Goal: Task Accomplishment & Management: Use online tool/utility

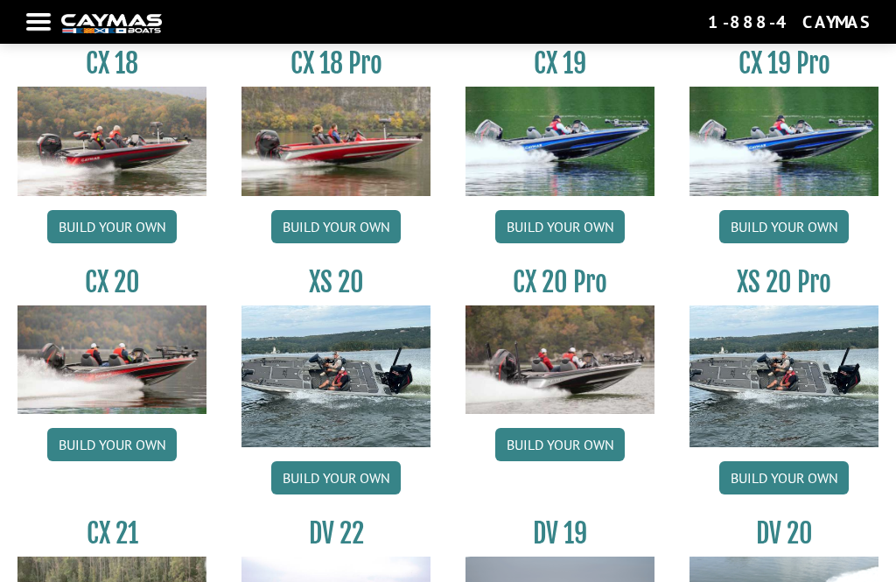
scroll to position [1359, 0]
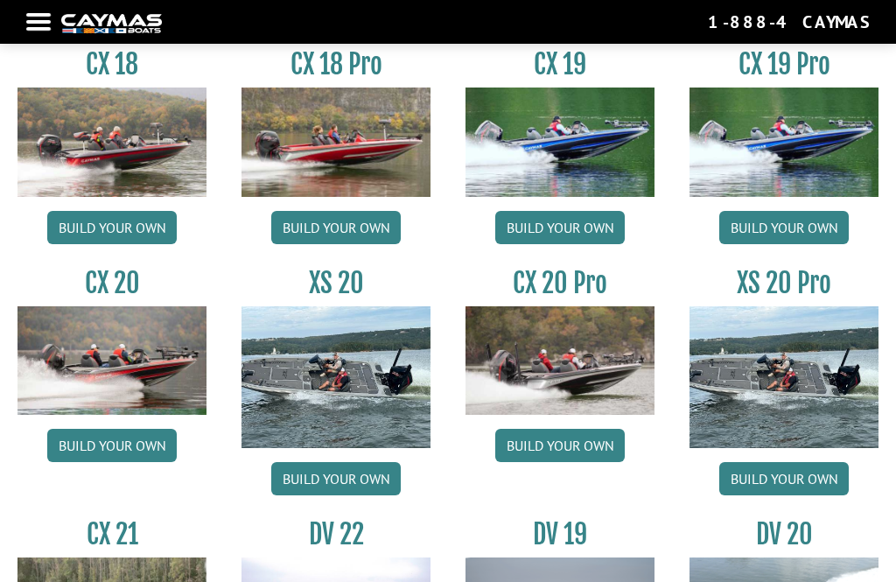
click at [109, 452] on link "Build your own" at bounding box center [112, 445] width 130 height 33
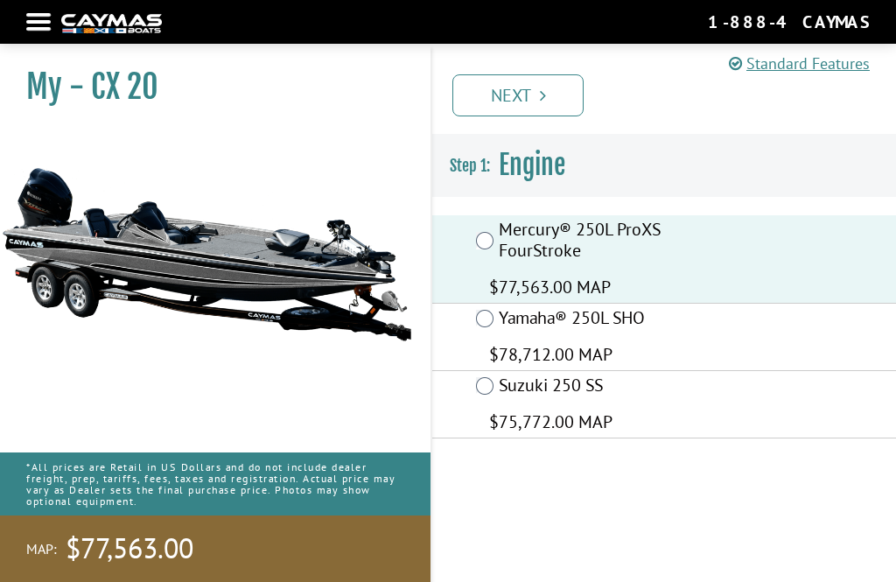
scroll to position [56, 0]
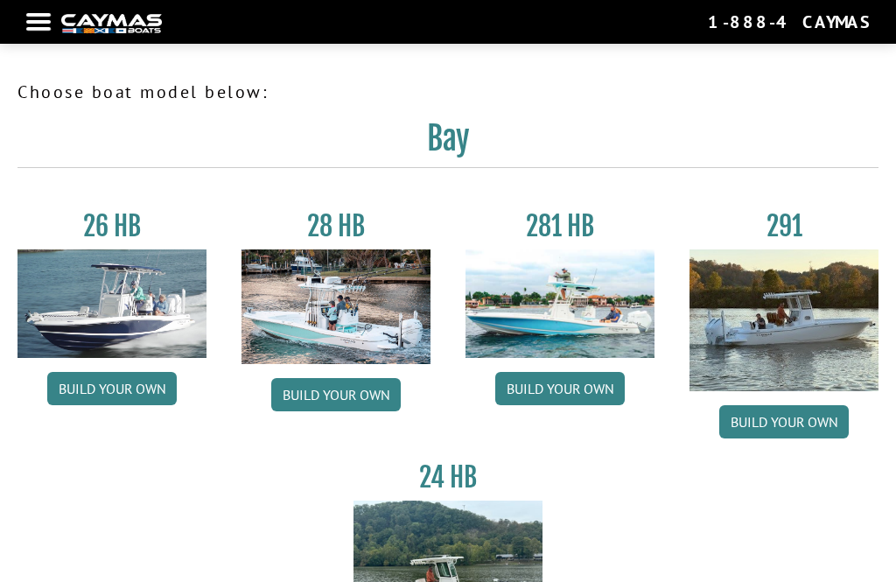
scroll to position [1415, 0]
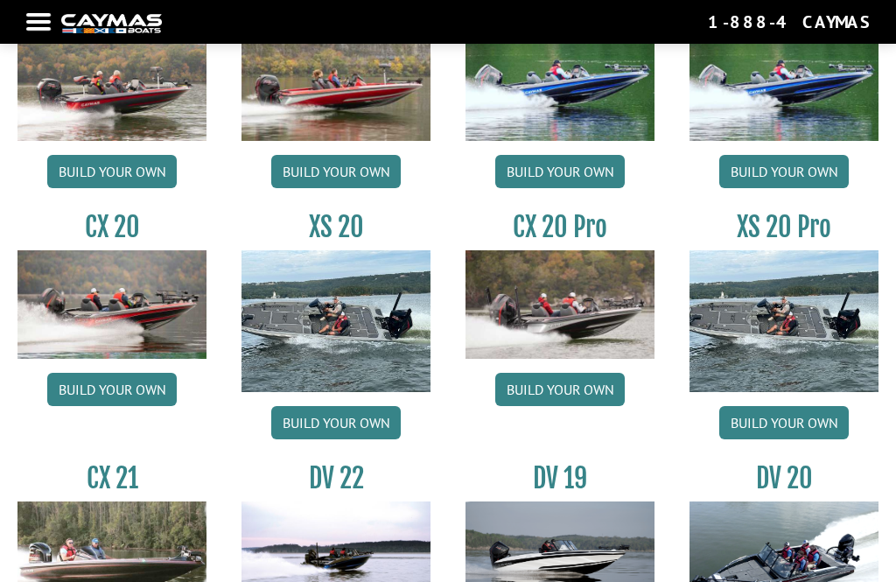
click at [546, 402] on link "Build your own" at bounding box center [560, 389] width 130 height 33
click at [89, 406] on link "Build your own" at bounding box center [112, 389] width 130 height 33
click at [107, 390] on link "Build your own" at bounding box center [112, 389] width 130 height 33
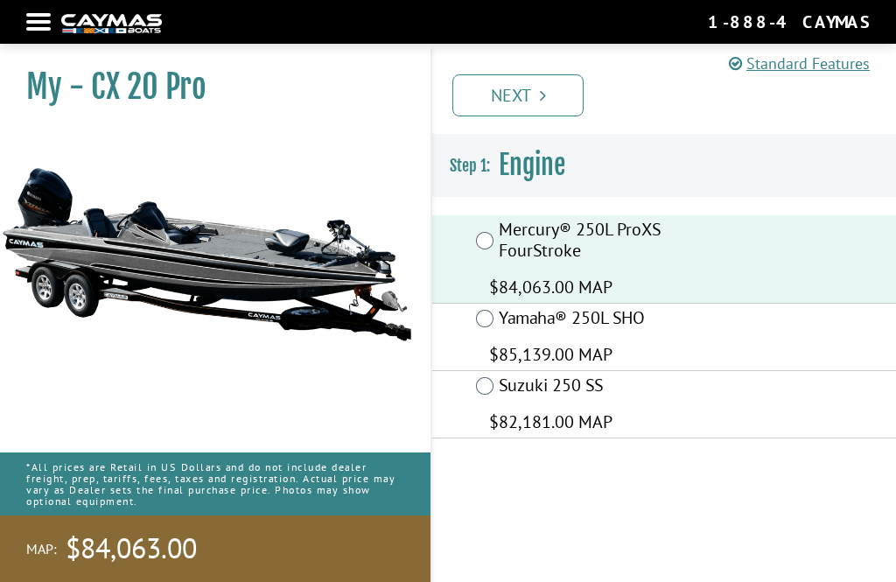
click at [498, 101] on link "Next" at bounding box center [518, 95] width 131 height 42
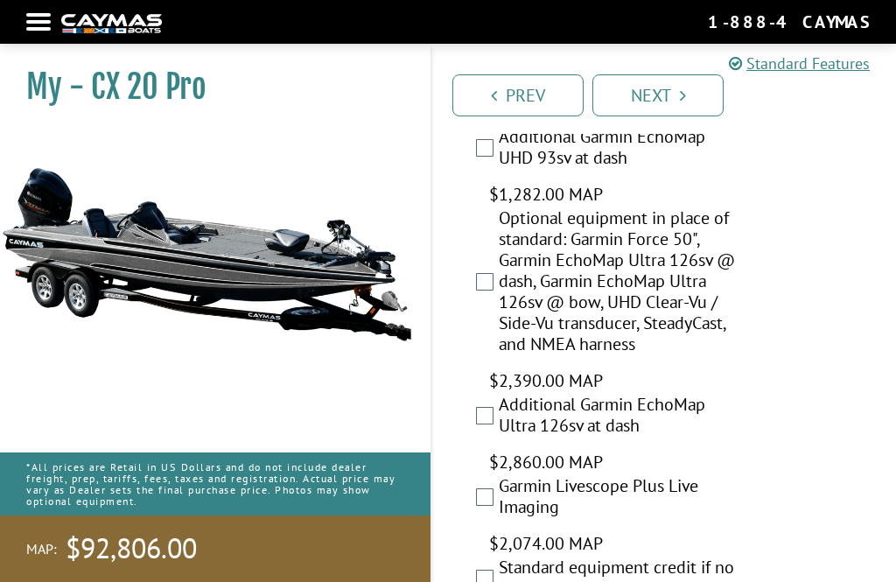
scroll to position [2010, 0]
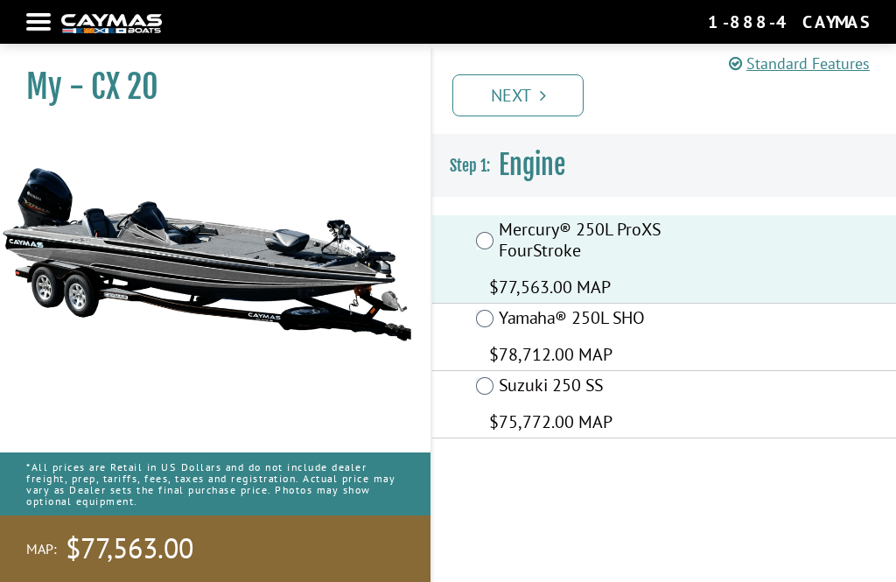
click at [505, 92] on link "Next" at bounding box center [518, 95] width 131 height 42
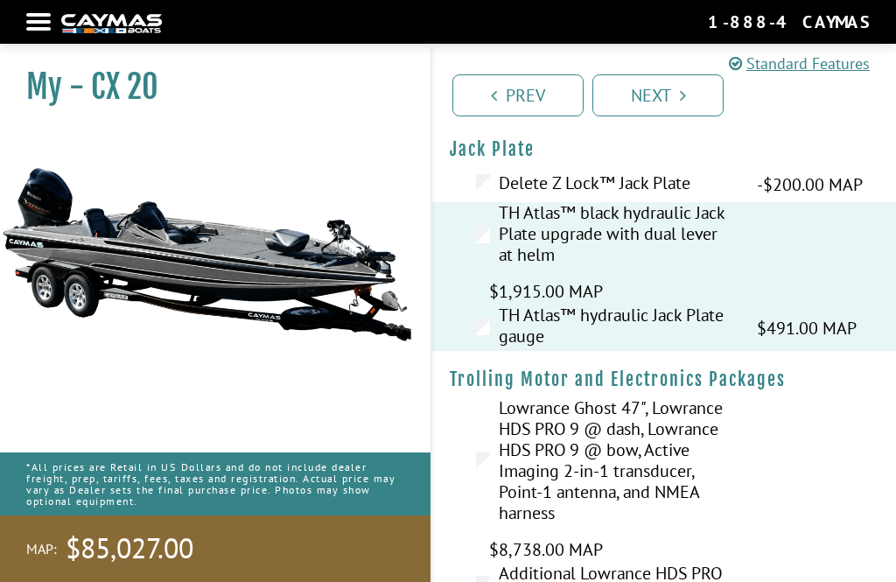
scroll to position [65, 0]
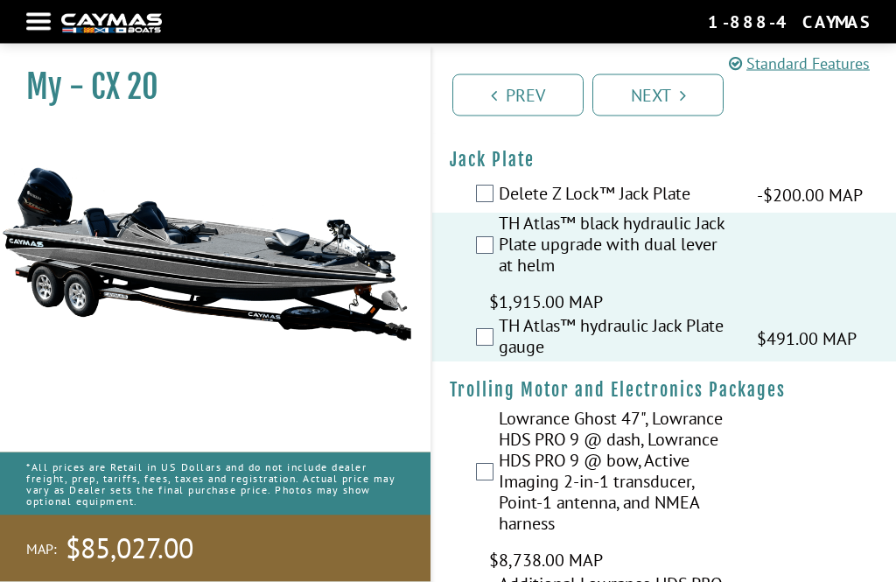
click at [860, 498] on div "Lowrance Ghost 47", Lowrance HDS PRO 9 @ dash, Lowrance HDS PRO 9 @ bow, Active…" at bounding box center [664, 491] width 464 height 165
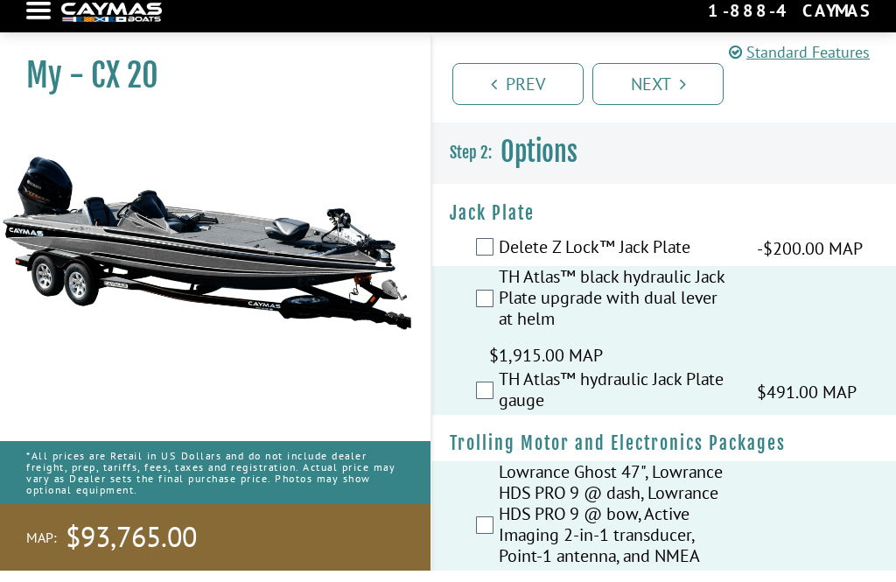
scroll to position [0, 0]
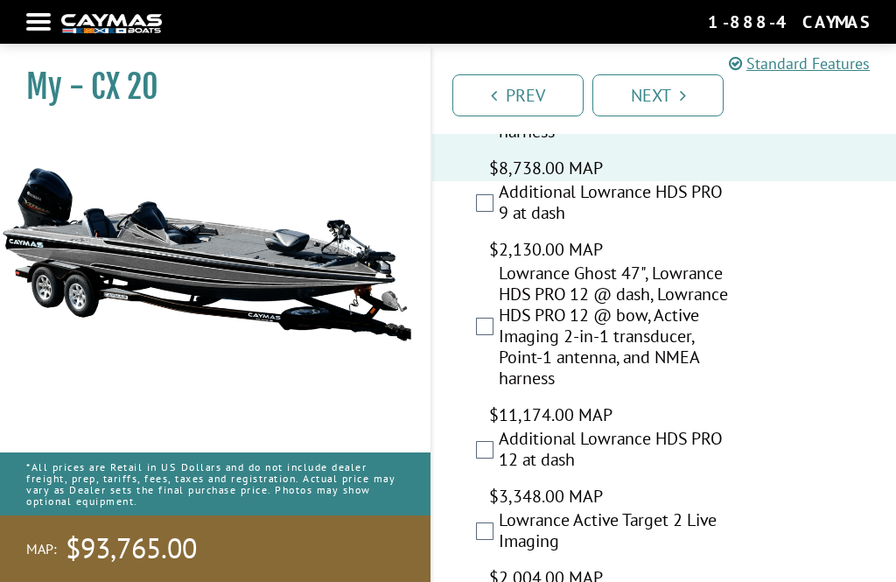
click at [640, 95] on link "Next" at bounding box center [658, 95] width 131 height 42
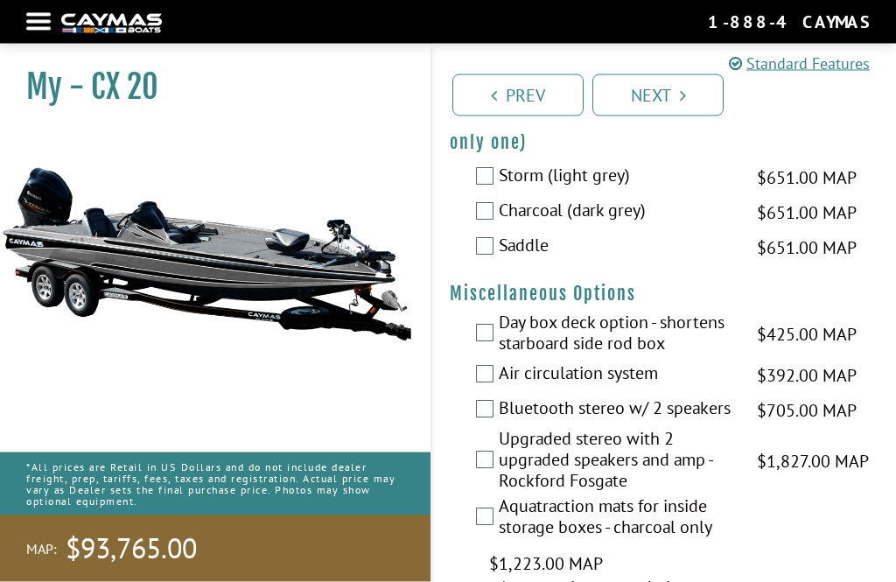
scroll to position [3178, 0]
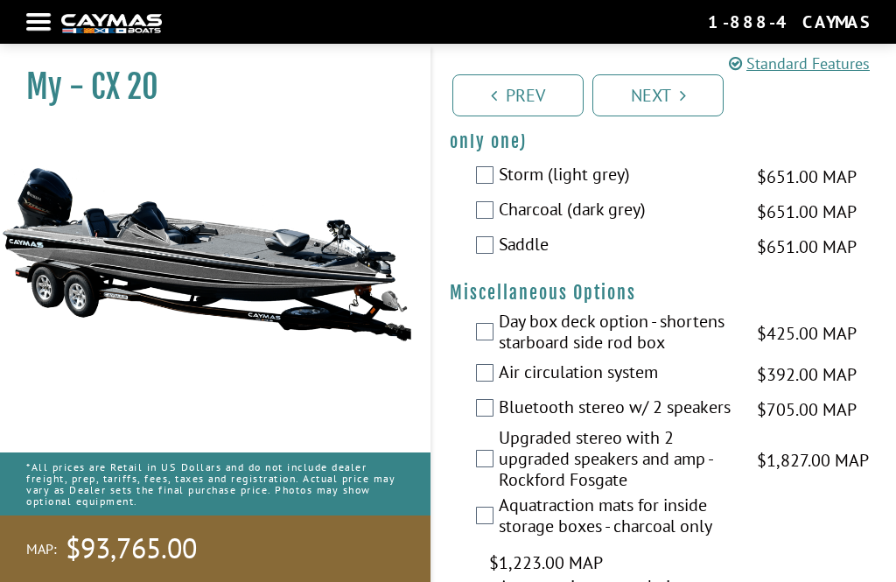
click at [500, 387] on label "Air circulation system" at bounding box center [617, 374] width 236 height 25
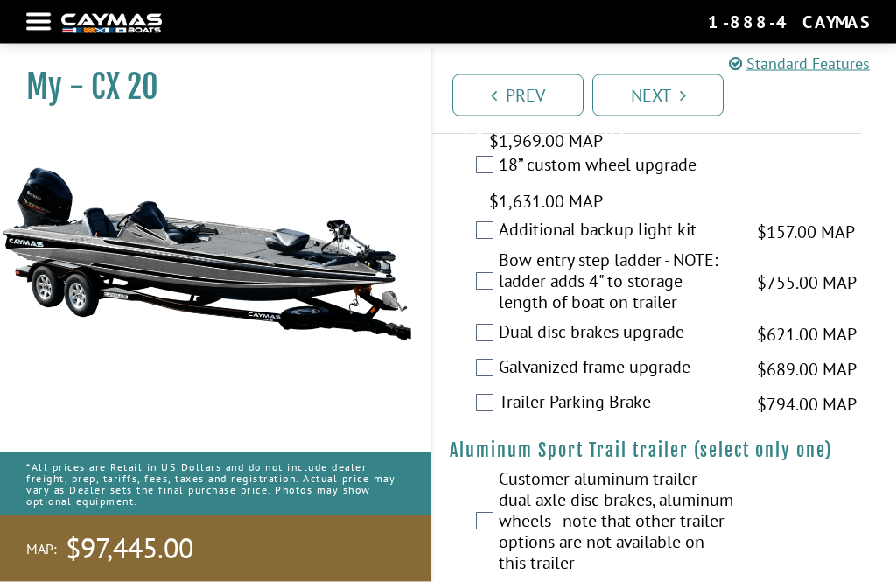
scroll to position [4955, 0]
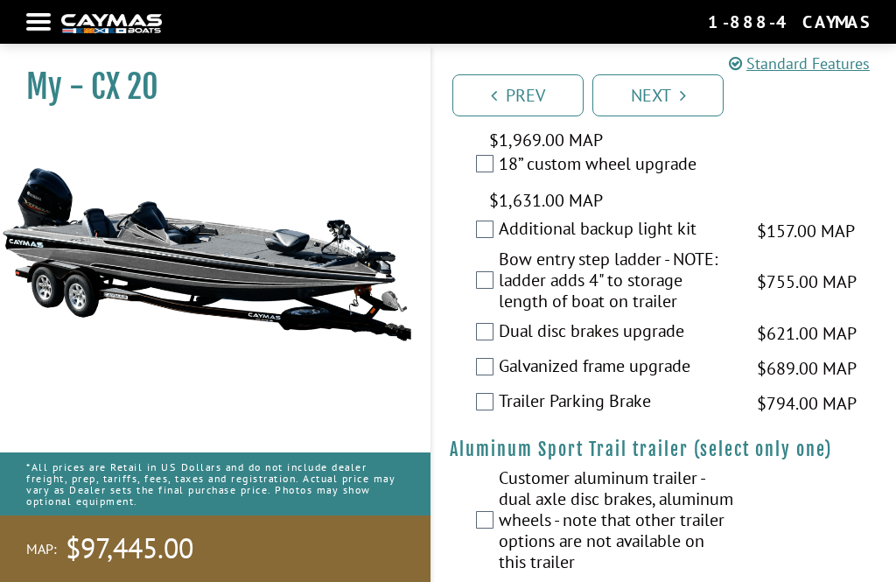
click at [661, 83] on link "Next" at bounding box center [658, 95] width 131 height 42
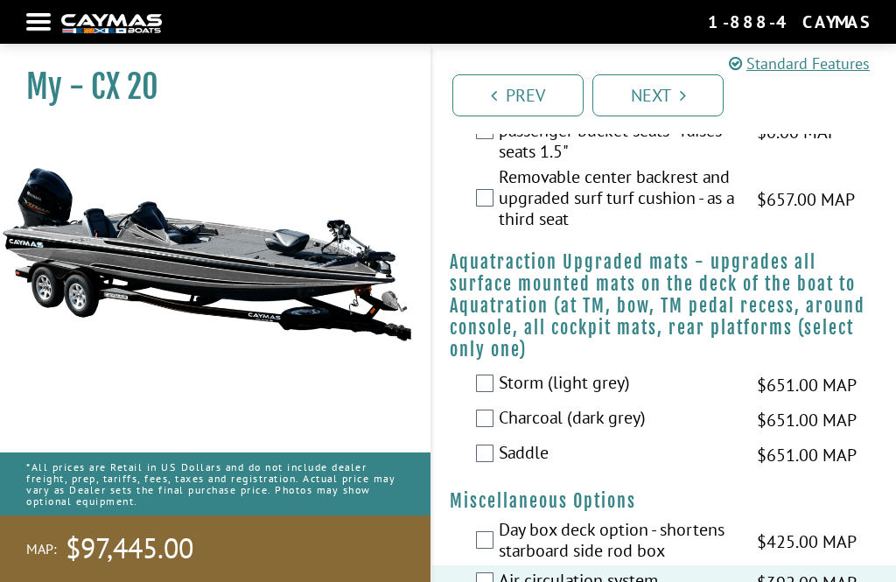
scroll to position [2968, 0]
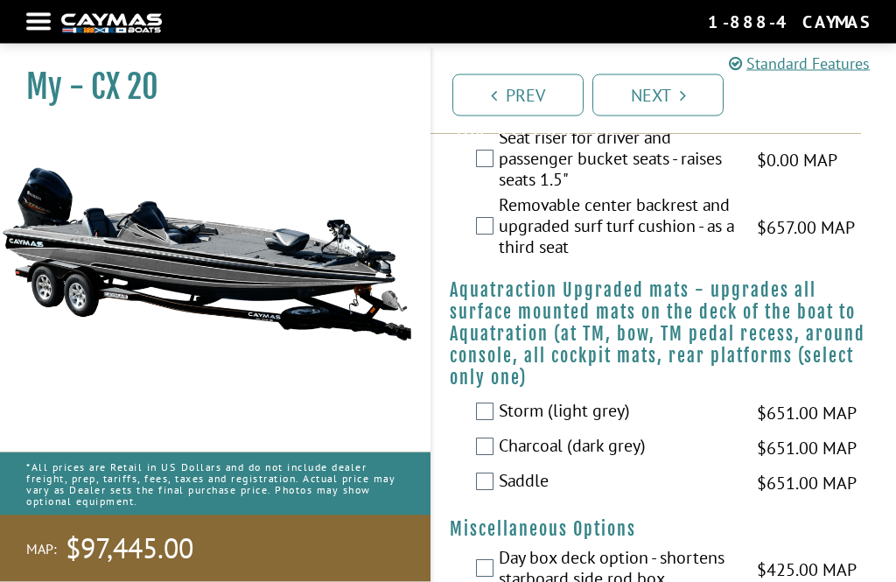
click at [646, 93] on link "Next" at bounding box center [658, 95] width 131 height 42
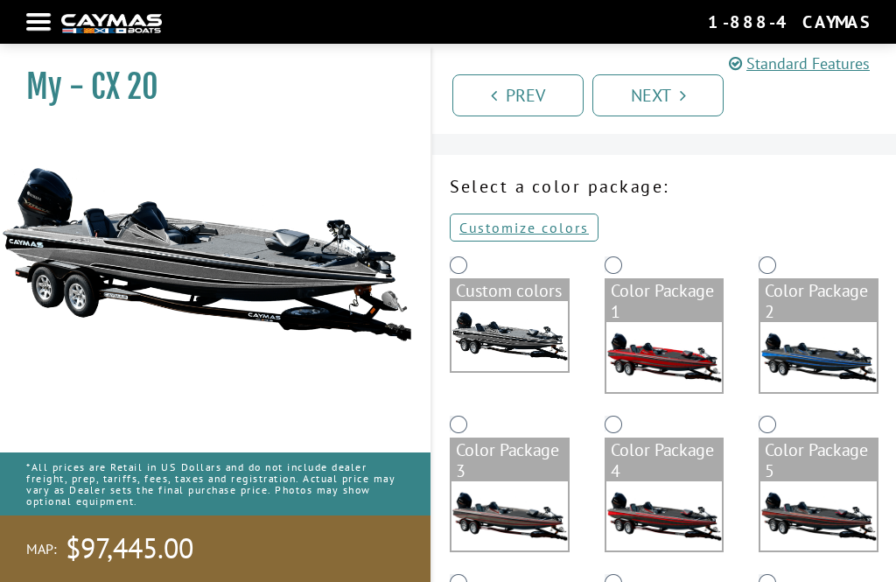
scroll to position [0, 0]
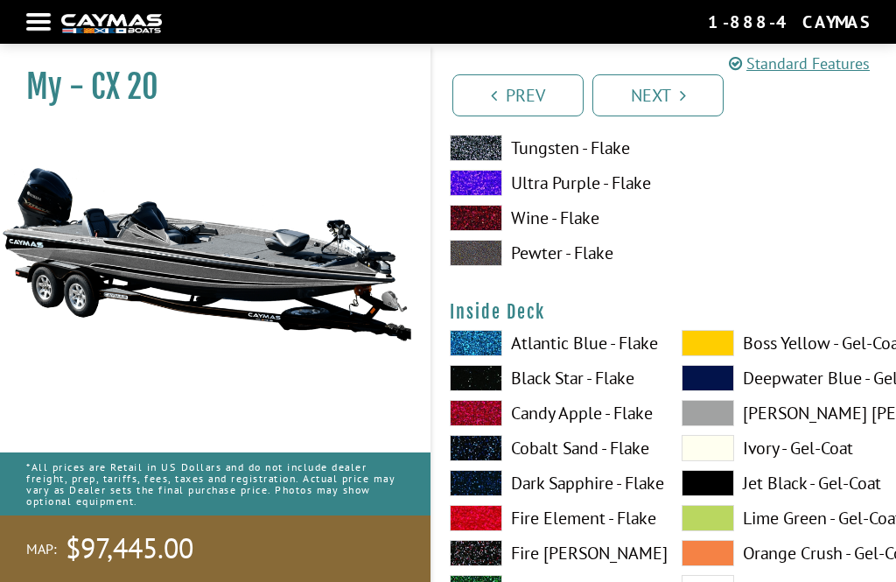
click at [647, 98] on link "Next" at bounding box center [658, 95] width 131 height 42
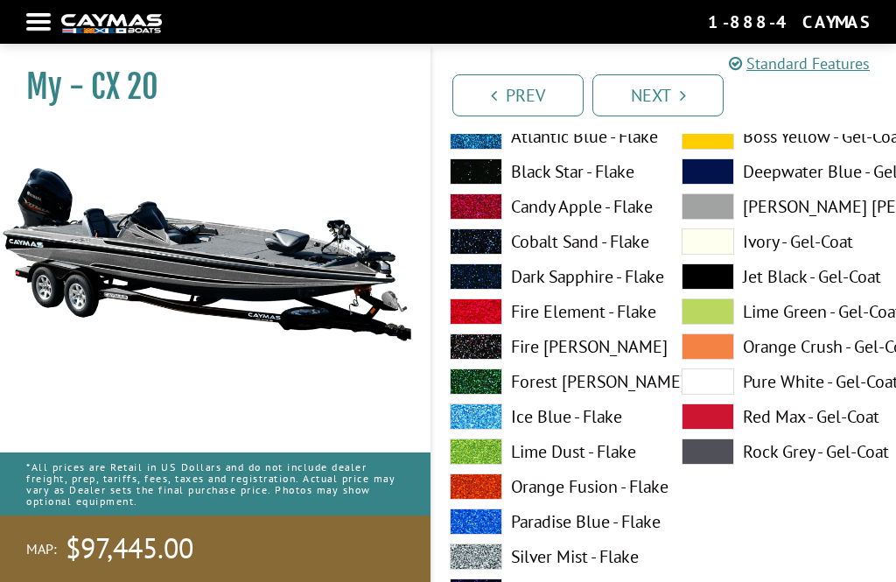
scroll to position [268, 0]
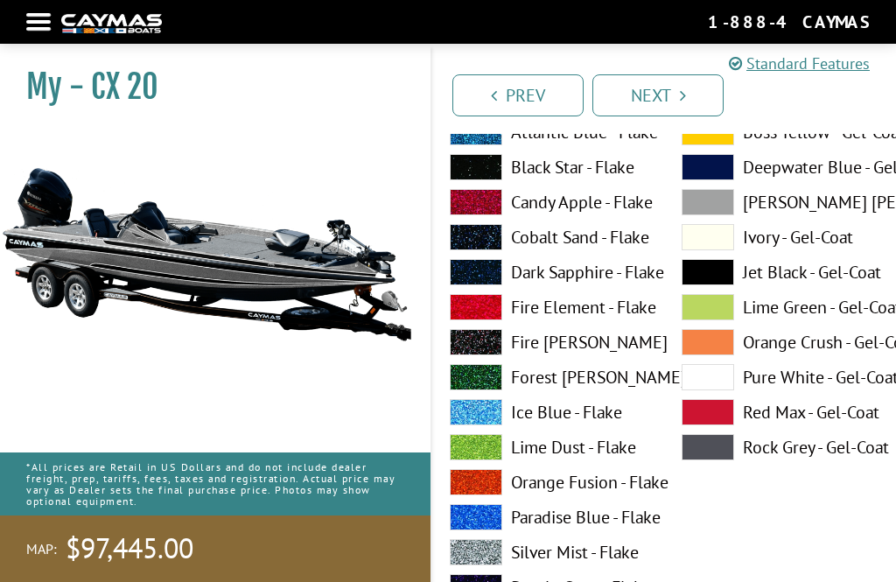
click at [479, 559] on span at bounding box center [476, 552] width 53 height 26
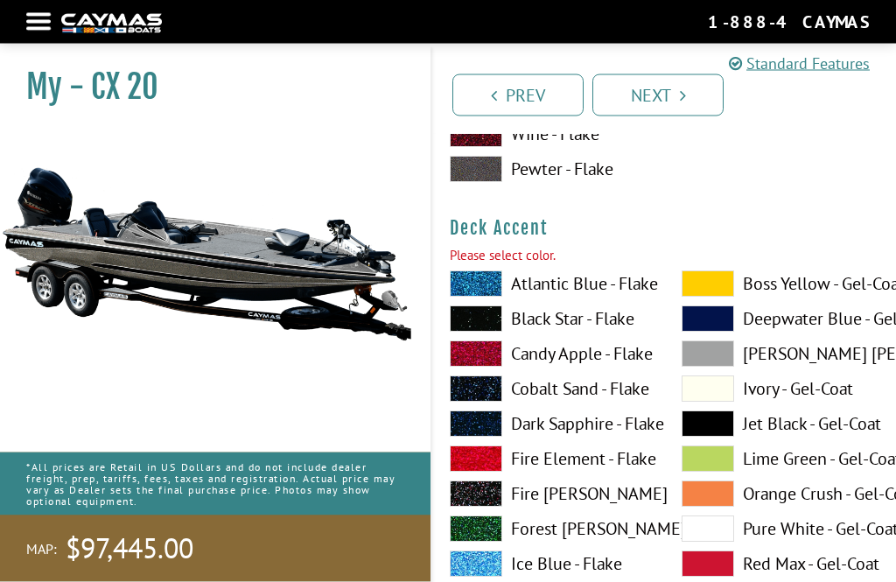
scroll to position [861, 0]
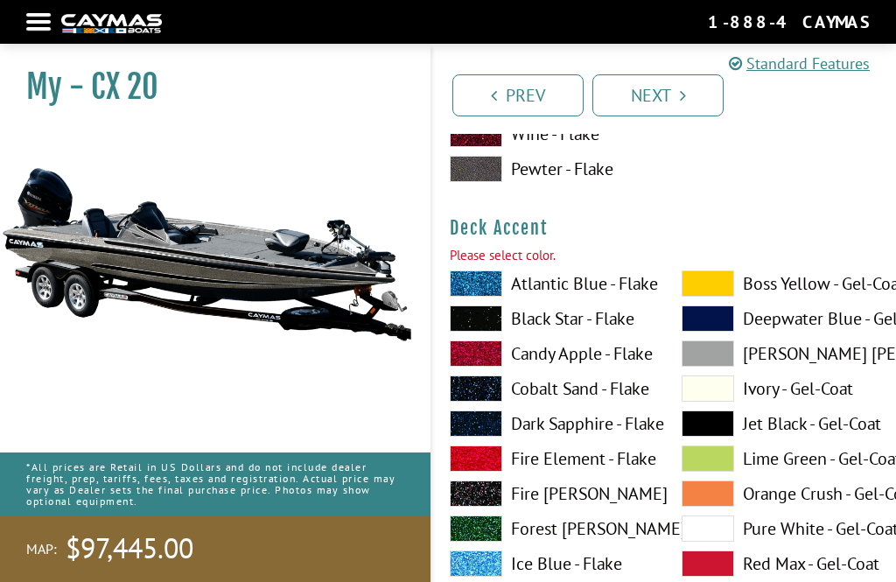
click at [478, 501] on span at bounding box center [476, 494] width 53 height 26
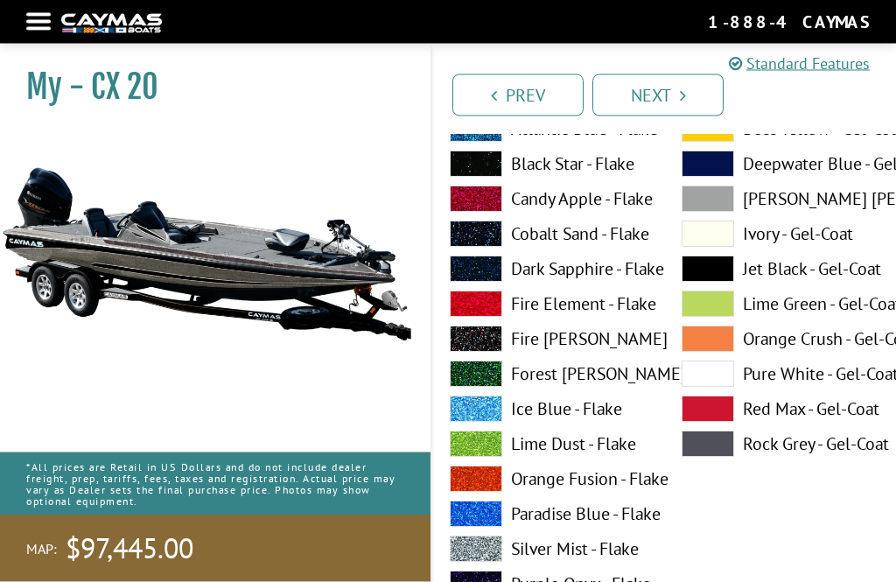
scroll to position [1762, 0]
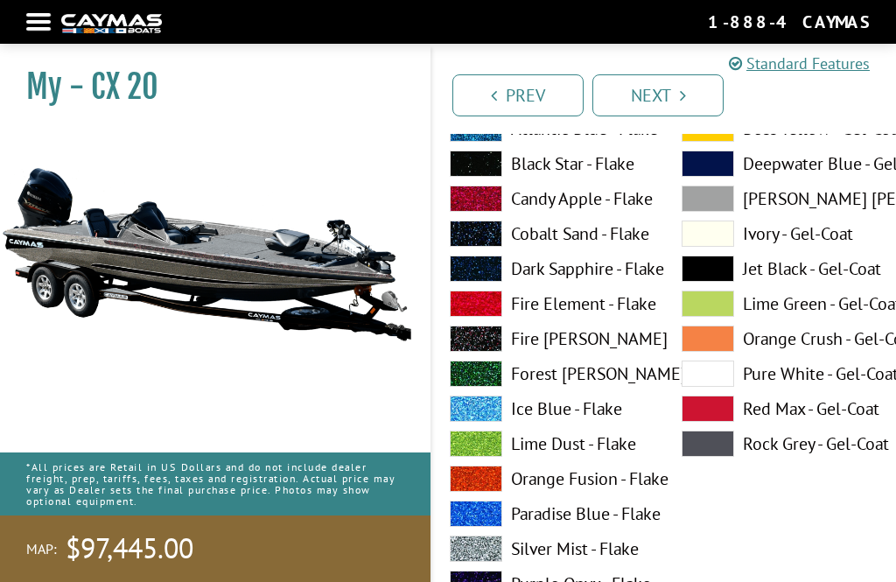
click at [481, 558] on span at bounding box center [476, 549] width 53 height 26
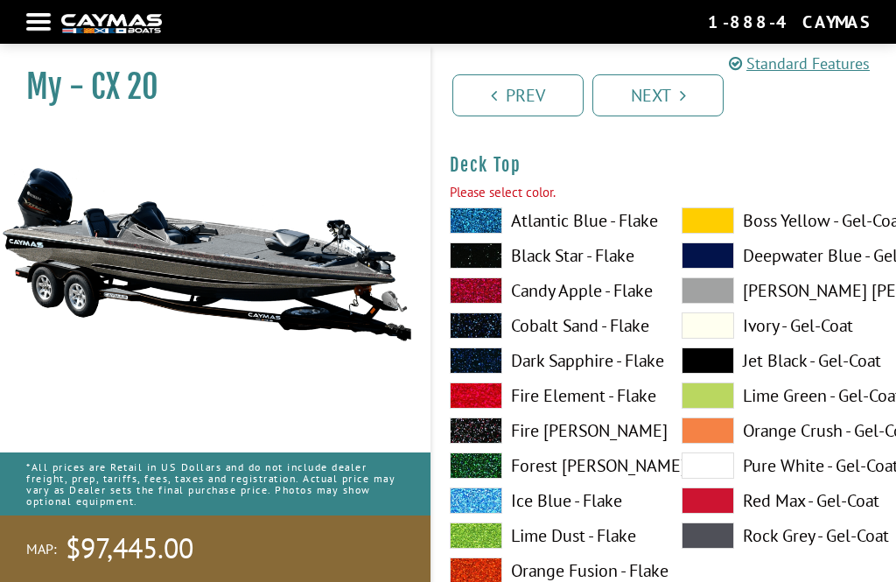
scroll to position [2416, 0]
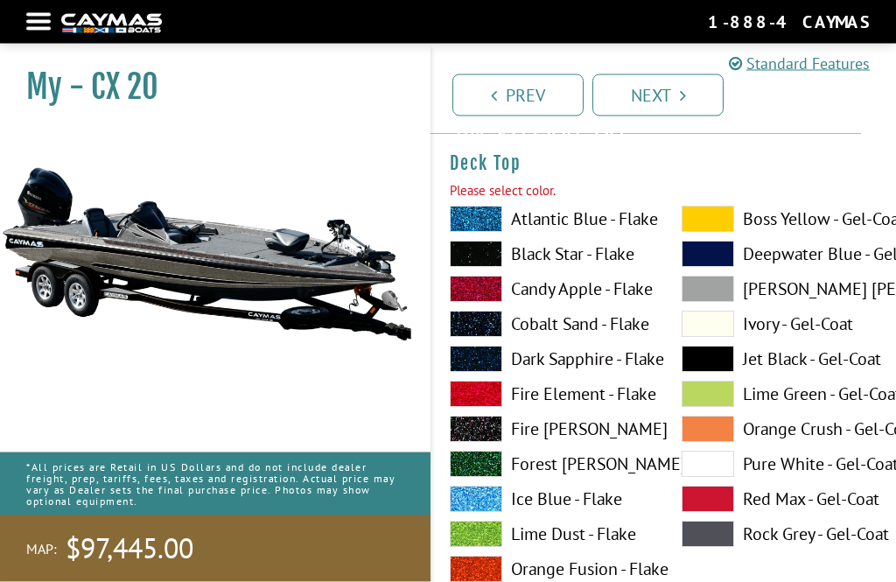
click at [478, 432] on span at bounding box center [476, 430] width 53 height 26
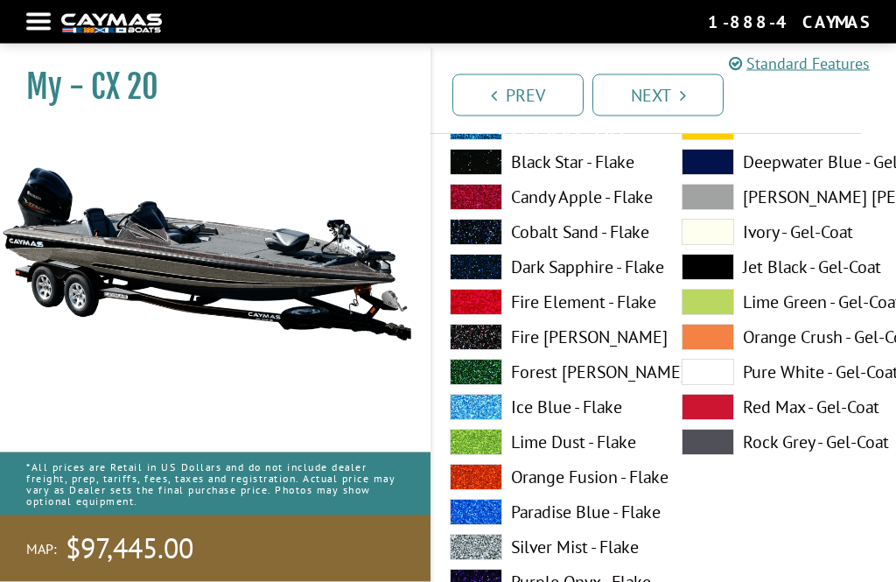
scroll to position [3256, 0]
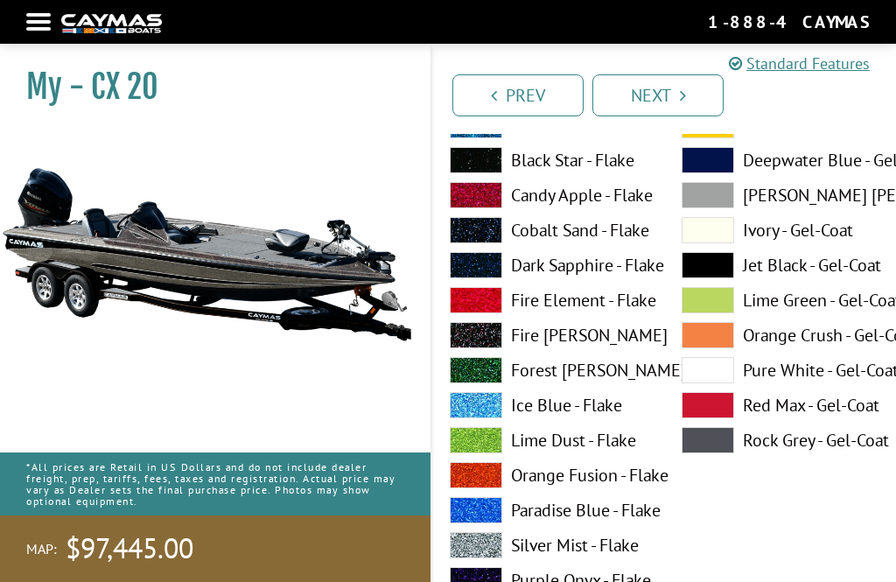
click at [481, 554] on span at bounding box center [476, 545] width 53 height 26
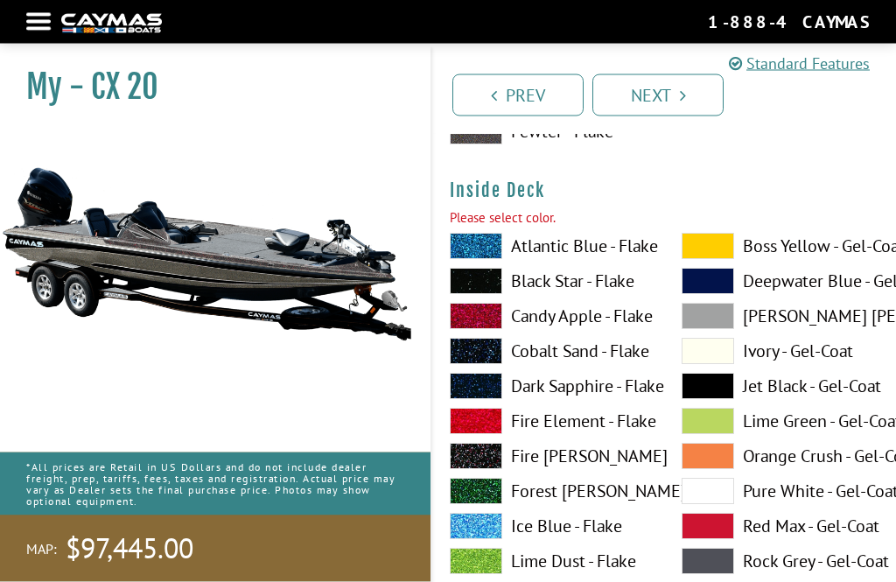
scroll to position [3881, 0]
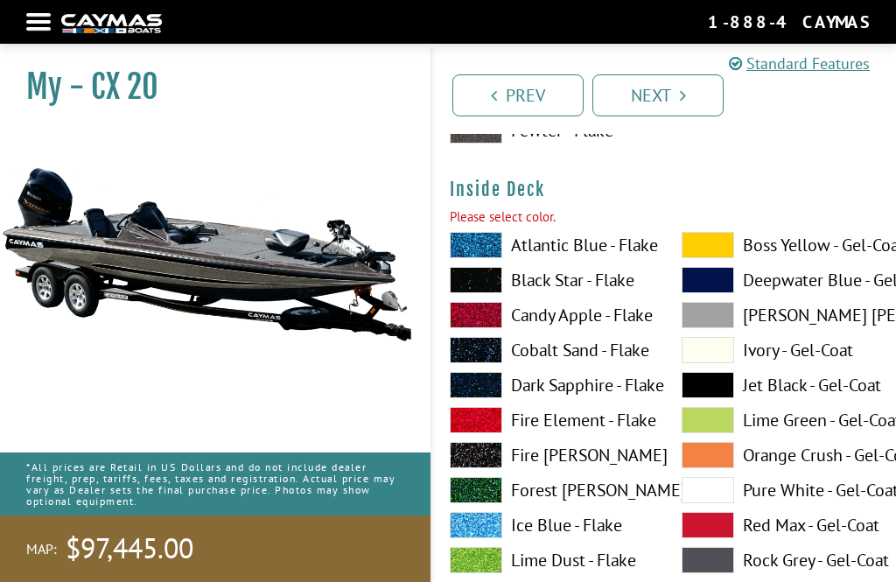
click at [477, 465] on span at bounding box center [476, 455] width 53 height 26
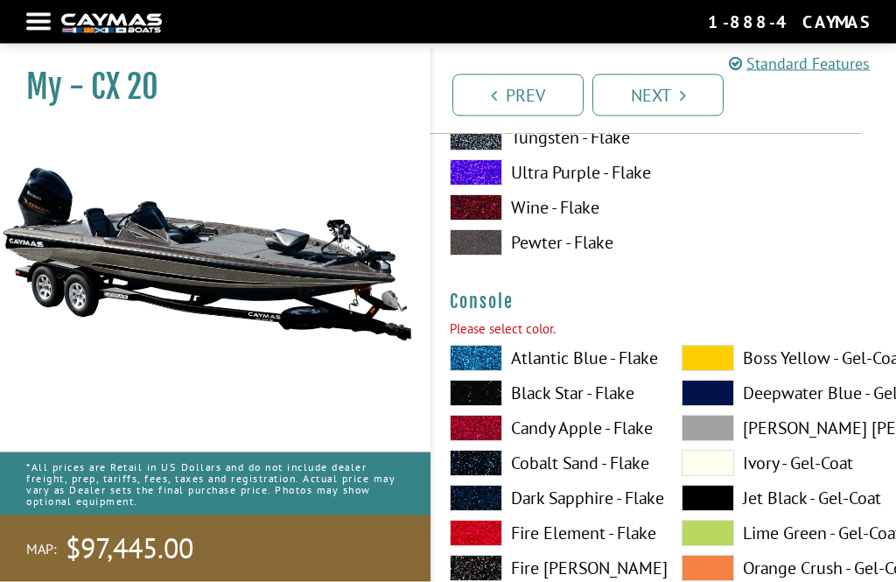
scroll to position [4515, 0]
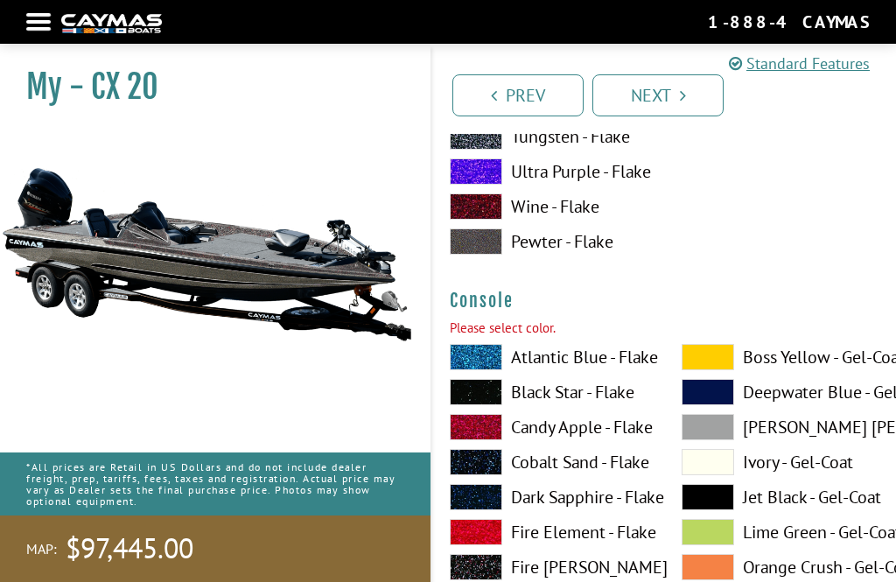
click at [478, 569] on span at bounding box center [476, 567] width 53 height 26
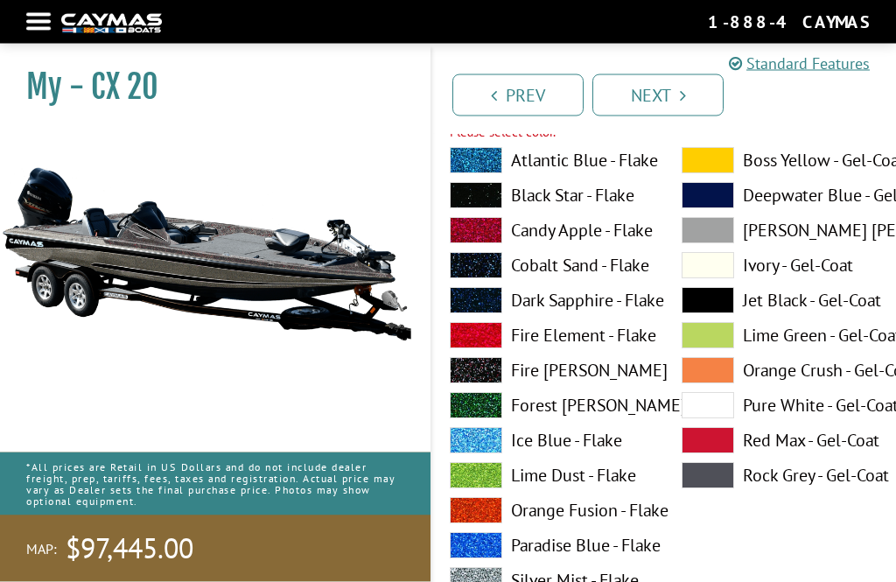
scroll to position [5465, 0]
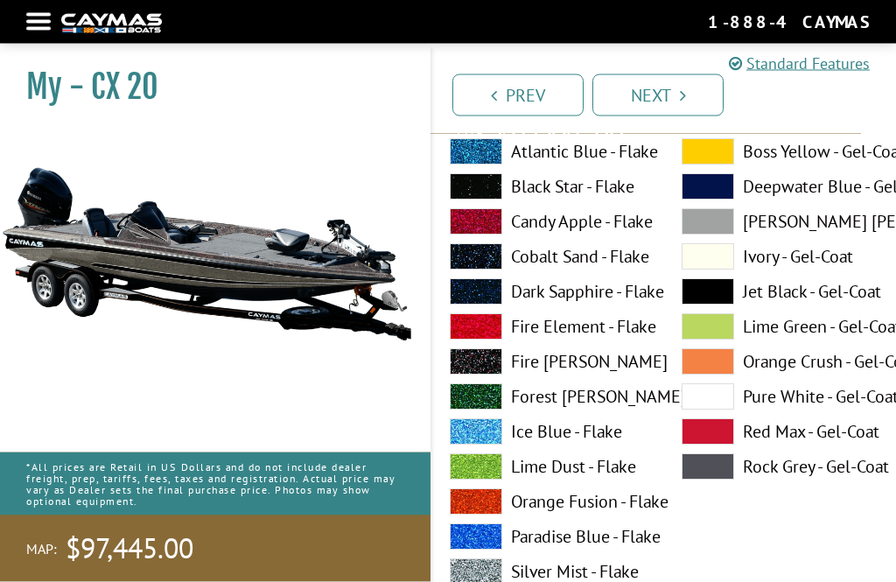
click at [478, 581] on span at bounding box center [476, 572] width 53 height 26
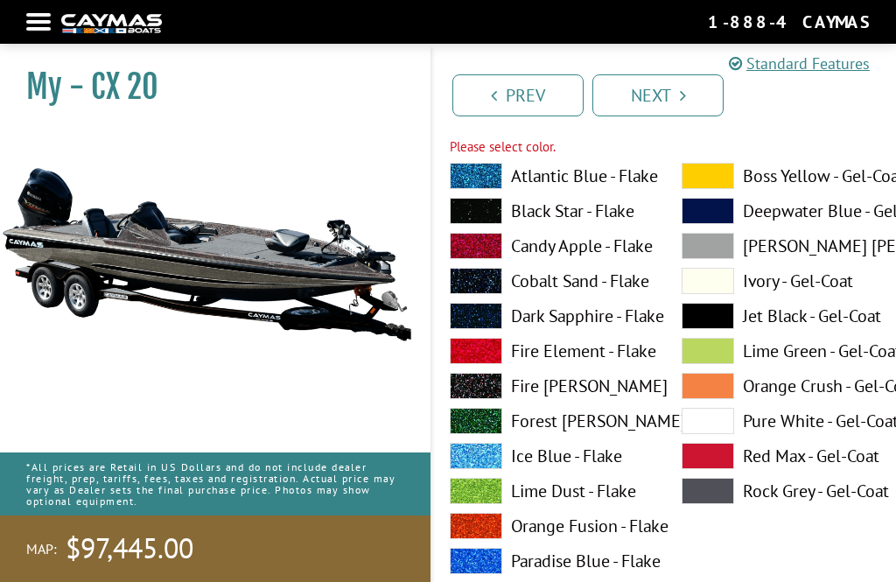
scroll to position [6184, 0]
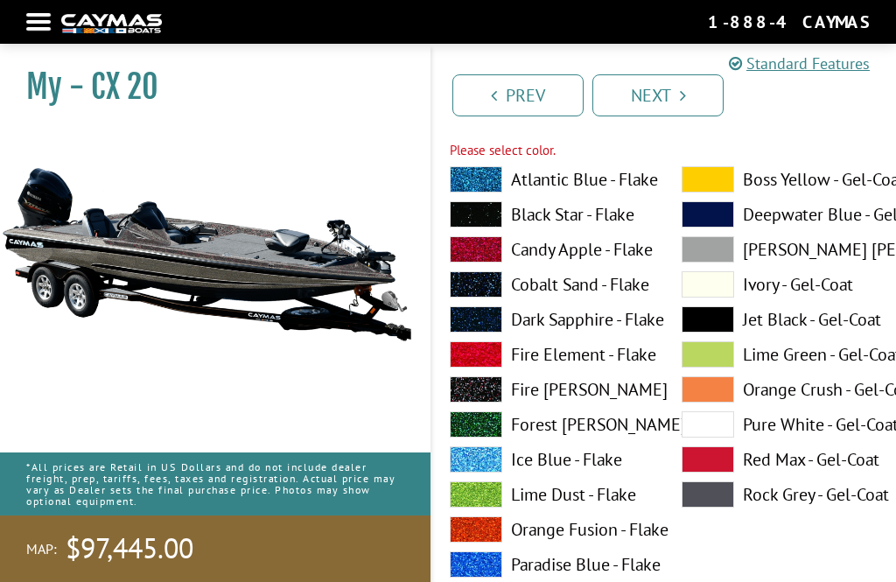
click at [484, 397] on span at bounding box center [476, 389] width 53 height 26
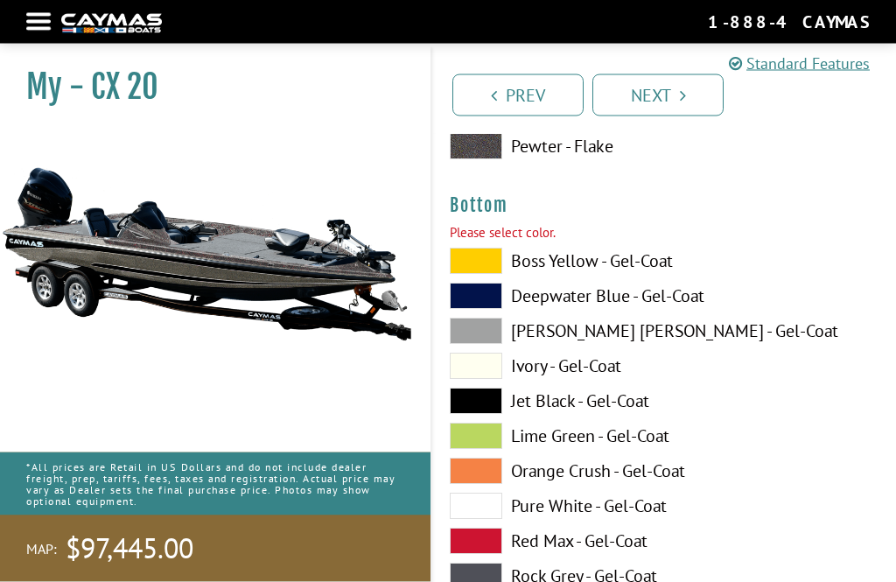
scroll to position [6839, 0]
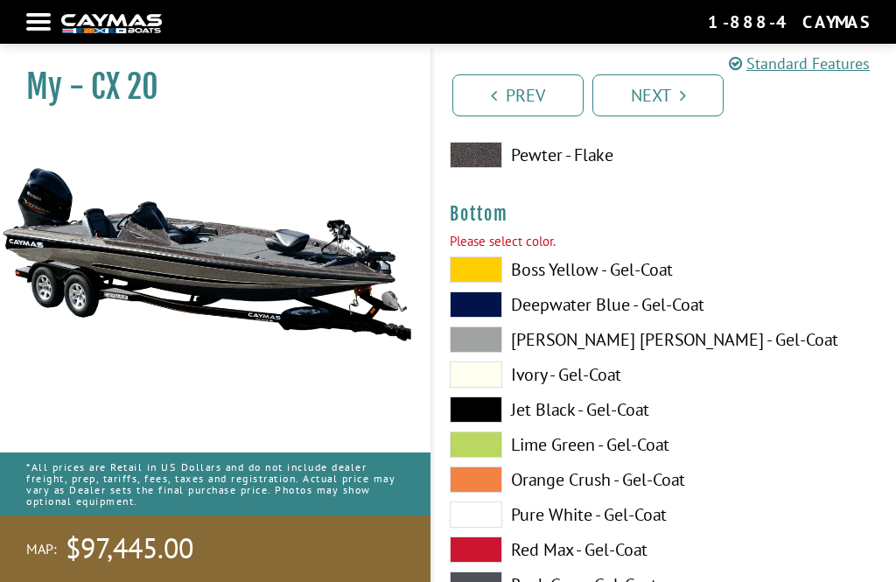
click at [482, 415] on span at bounding box center [476, 410] width 53 height 26
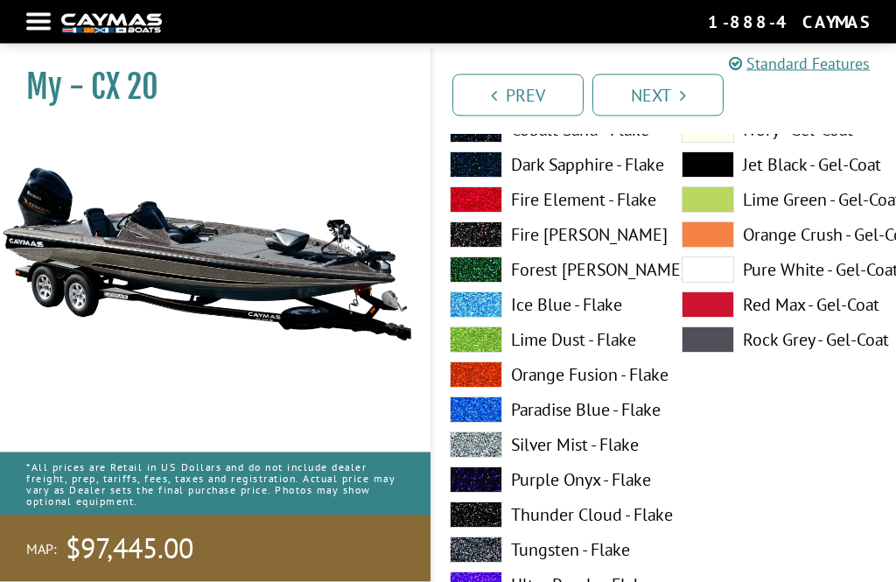
scroll to position [7516, 0]
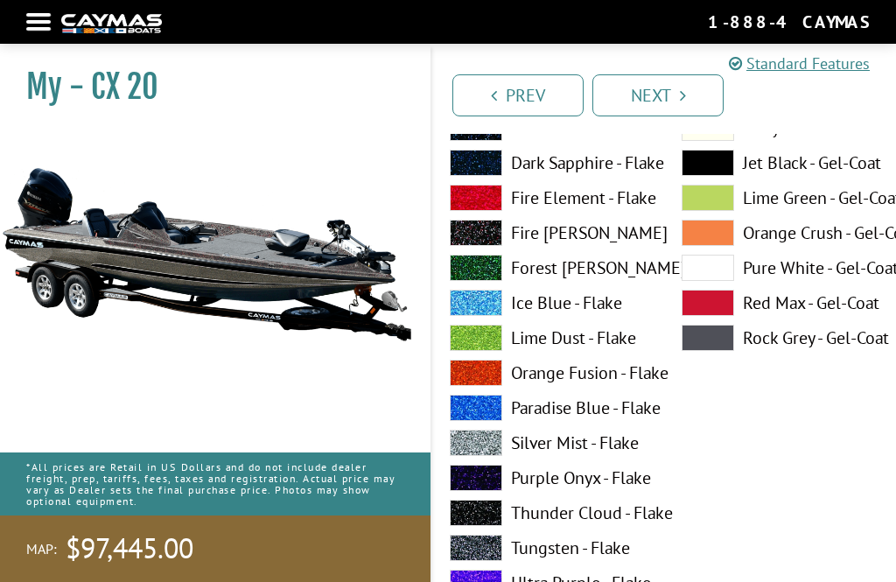
click at [490, 449] on span at bounding box center [476, 443] width 53 height 26
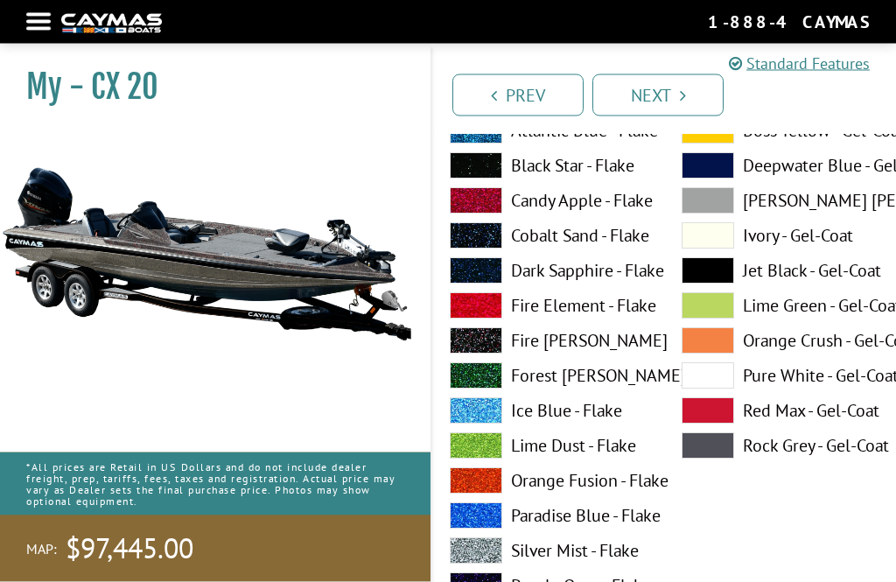
click at [481, 551] on span at bounding box center [476, 551] width 53 height 26
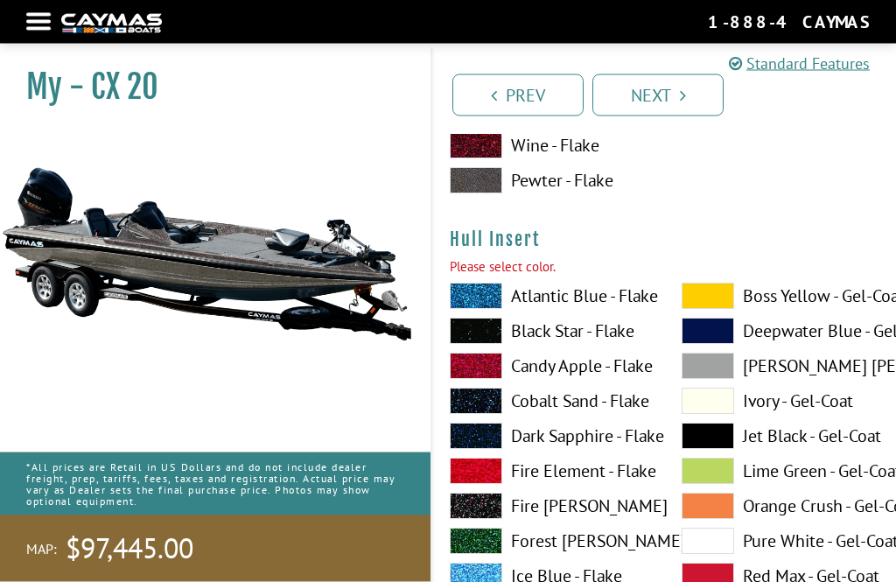
scroll to position [8736, 0]
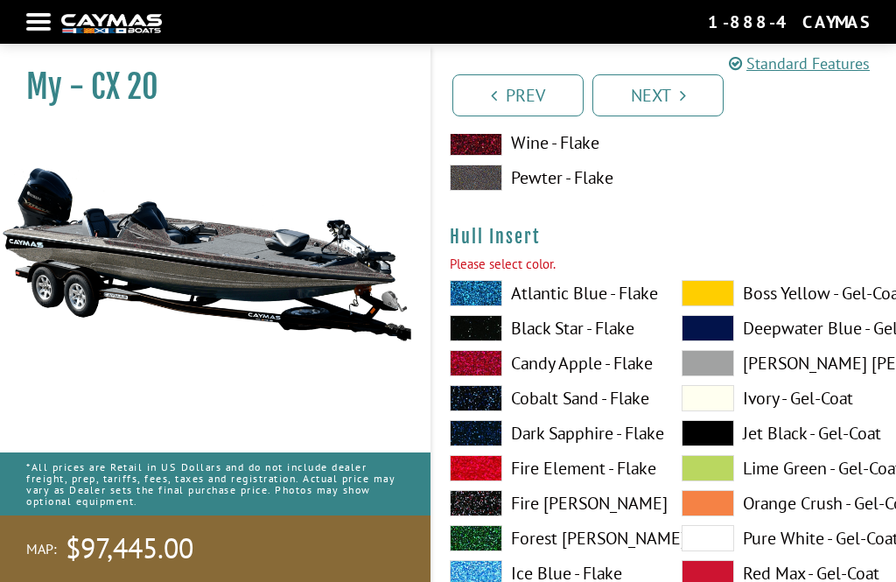
click at [722, 442] on span at bounding box center [708, 433] width 53 height 26
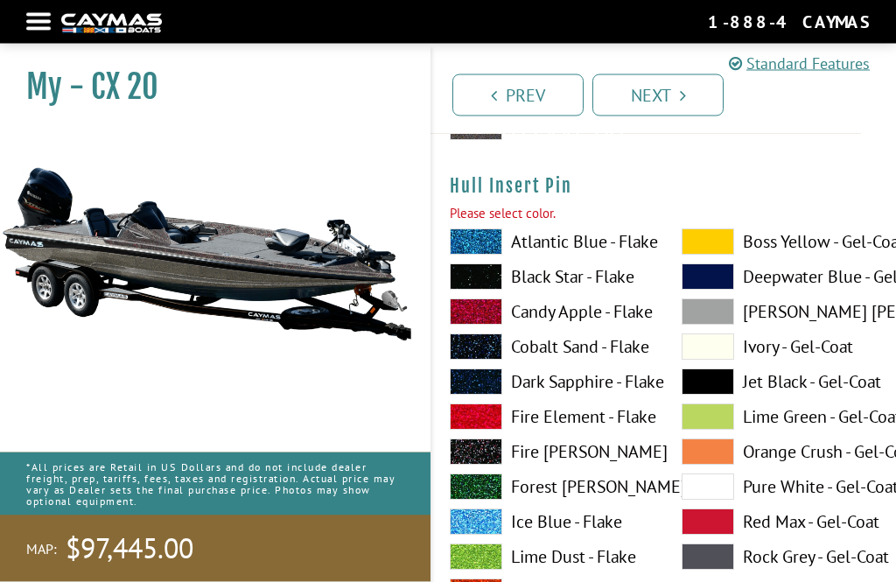
scroll to position [9533, 0]
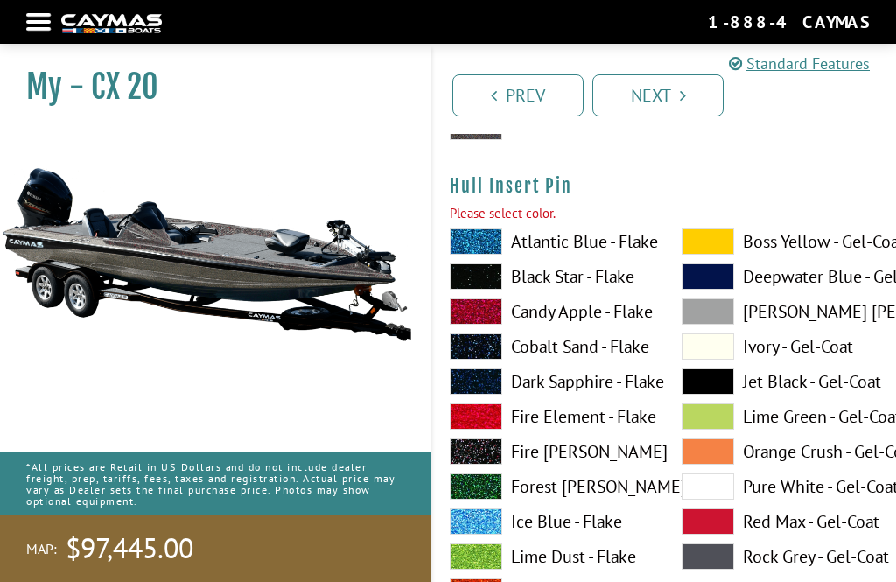
click at [486, 465] on span at bounding box center [476, 452] width 53 height 26
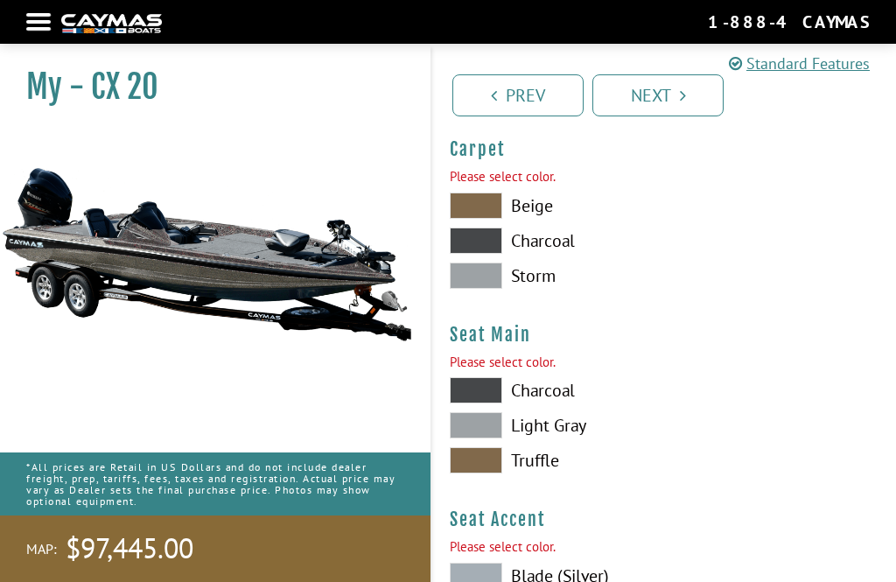
scroll to position [10316, 0]
click at [481, 244] on span at bounding box center [476, 240] width 53 height 26
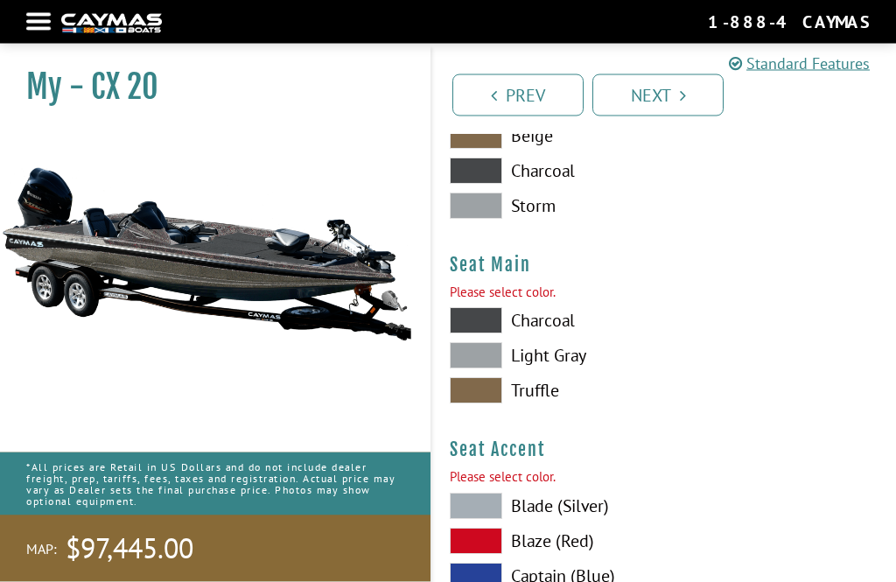
scroll to position [10388, 0]
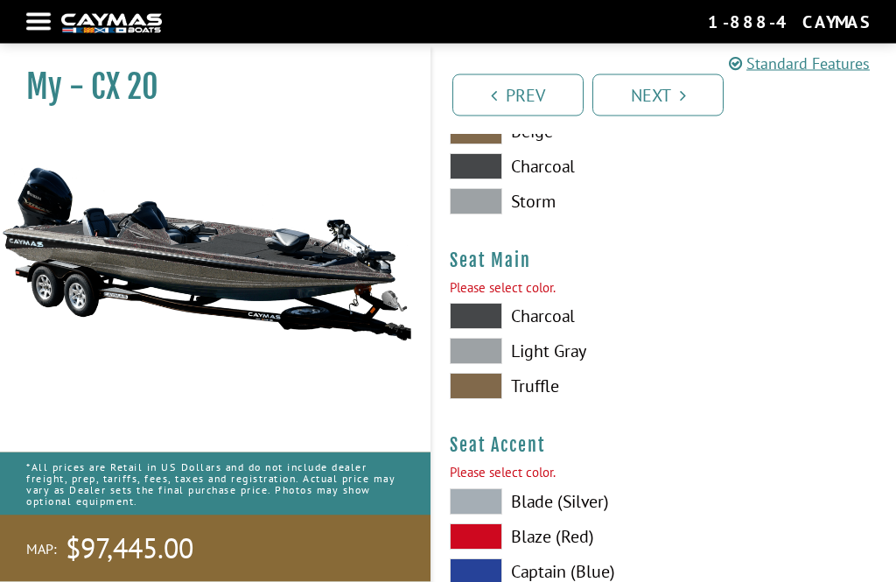
click at [823, 447] on h4 "Seat Accent" at bounding box center [664, 446] width 429 height 22
click at [481, 325] on span at bounding box center [476, 317] width 53 height 26
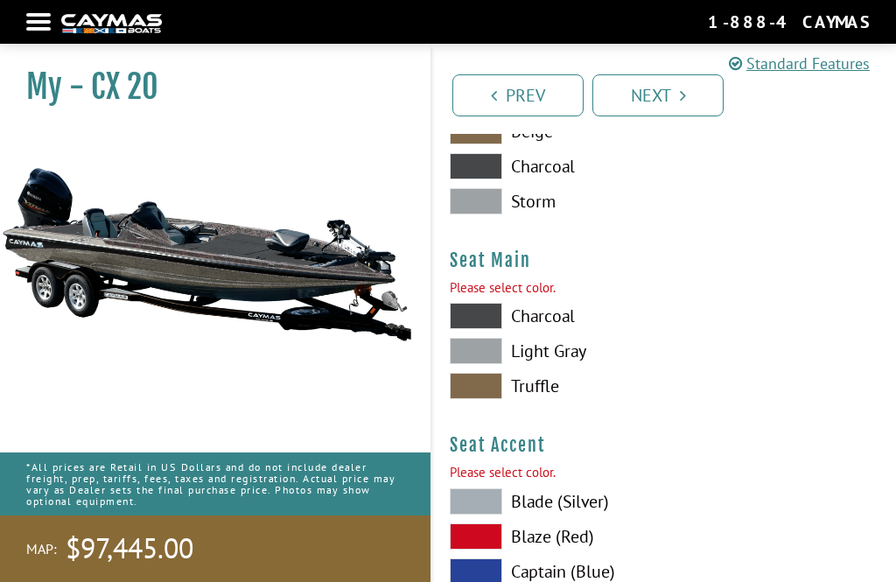
click at [474, 354] on span at bounding box center [476, 351] width 53 height 26
click at [475, 321] on span at bounding box center [476, 316] width 53 height 26
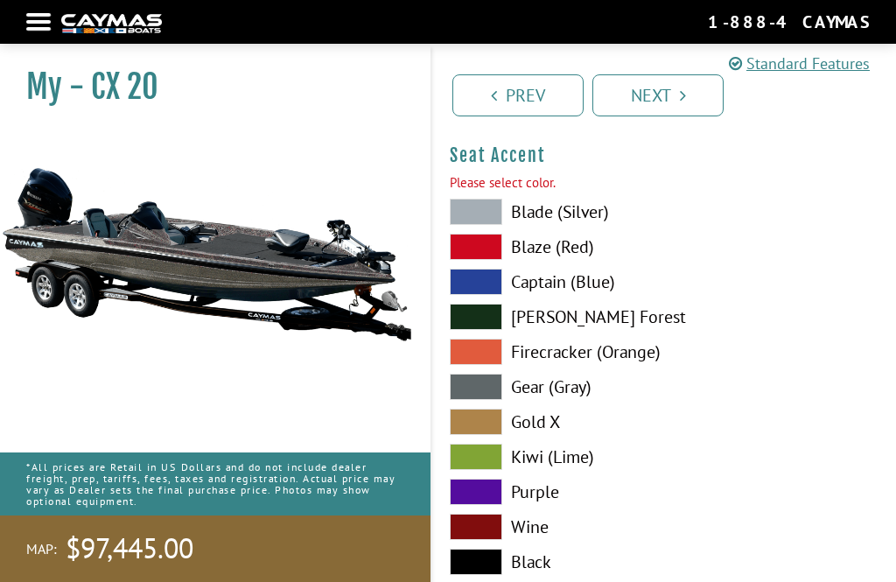
scroll to position [10681, 0]
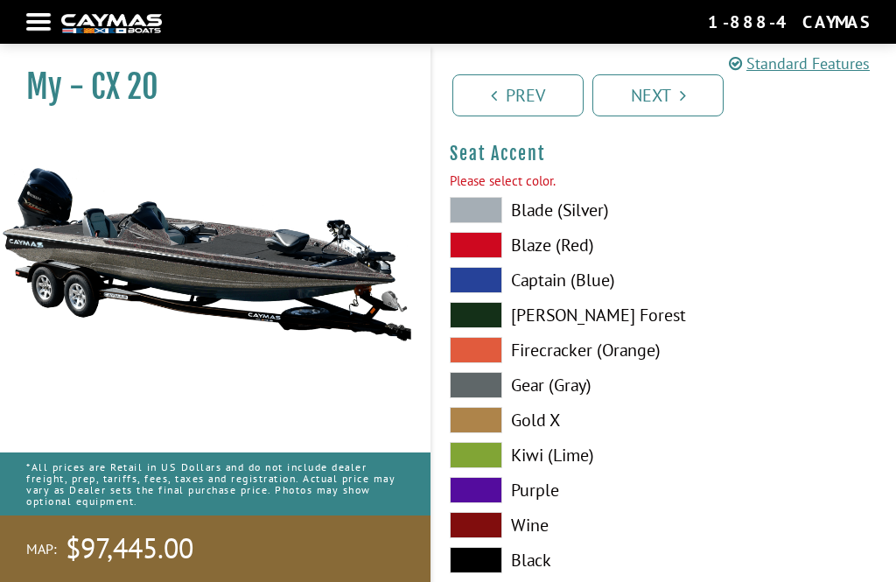
click at [481, 562] on span at bounding box center [476, 560] width 53 height 26
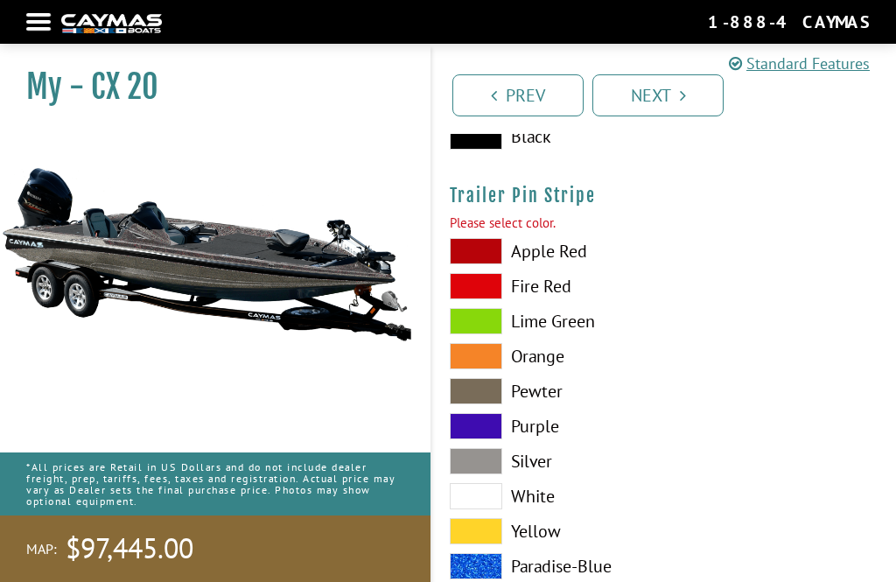
scroll to position [11118, 0]
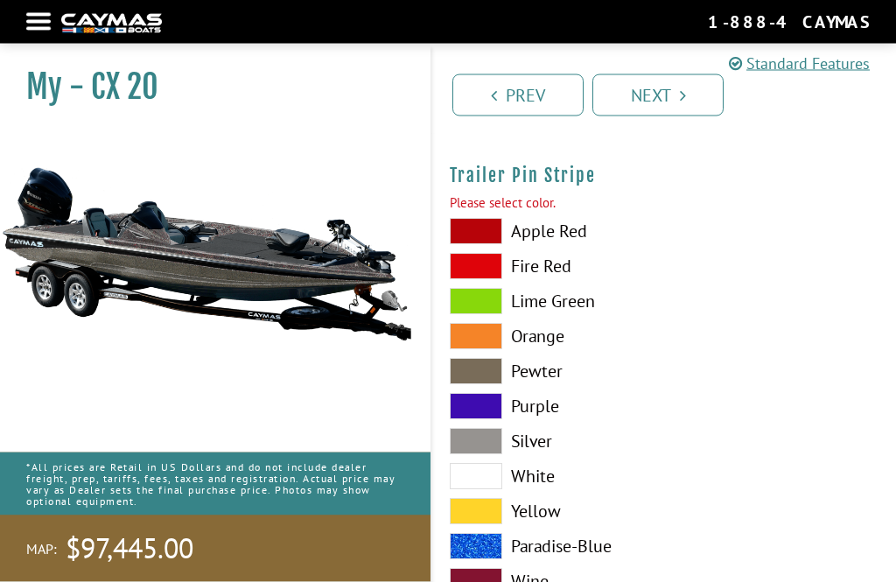
click at [480, 449] on span at bounding box center [476, 442] width 53 height 26
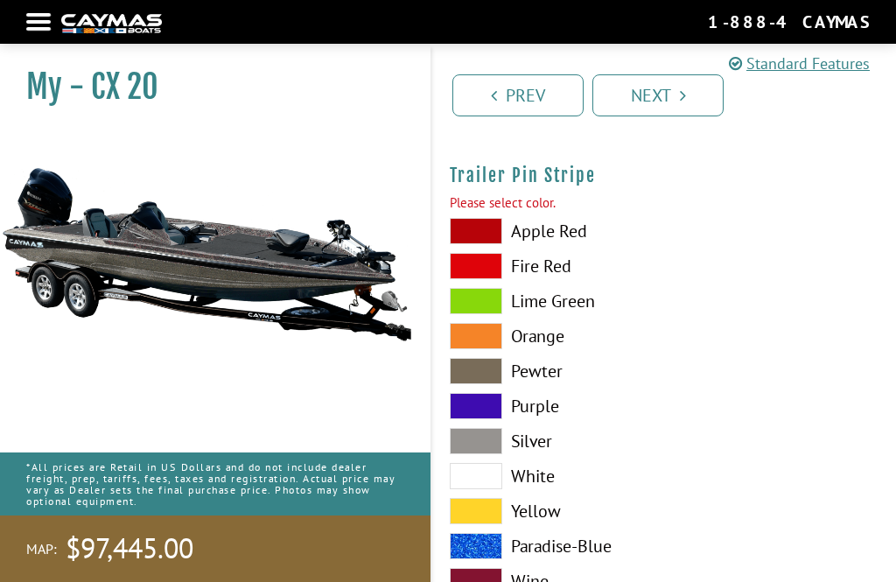
scroll to position [11142, 0]
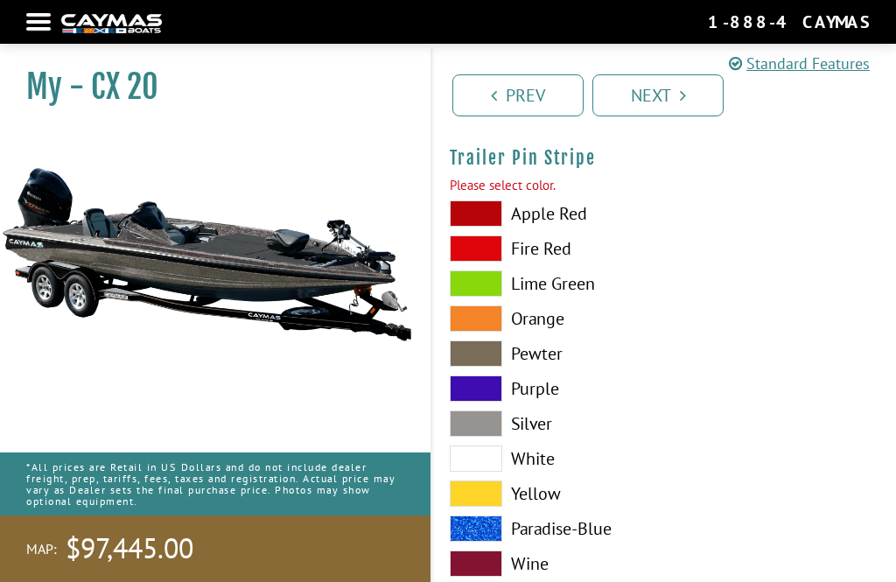
click at [658, 114] on link "Next" at bounding box center [658, 95] width 131 height 42
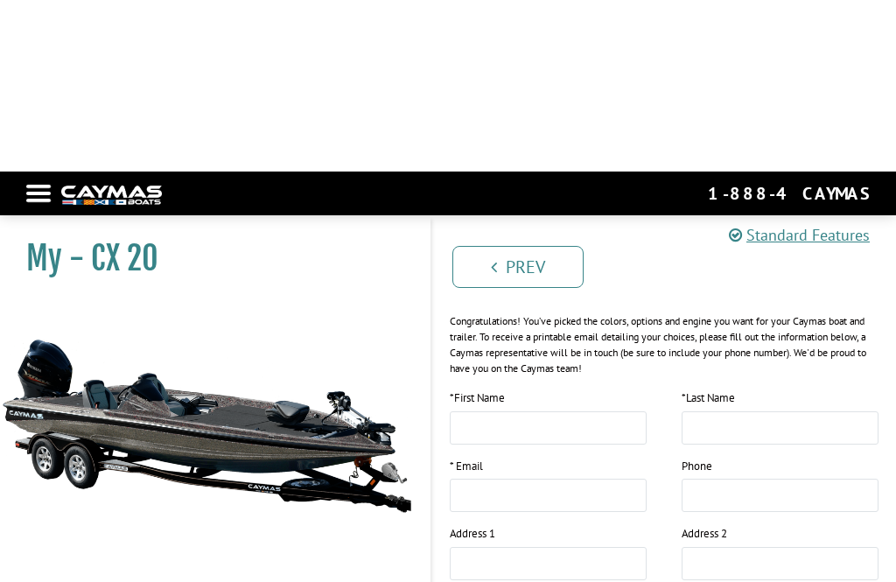
scroll to position [0, 0]
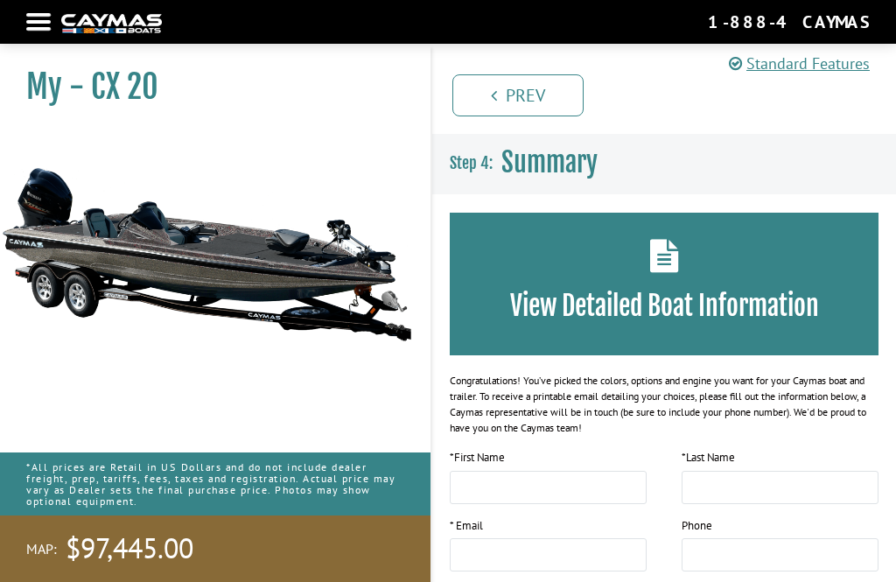
click at [699, 292] on h3 "View Detailed Boat Information" at bounding box center [664, 306] width 376 height 32
click at [668, 265] on icon at bounding box center [664, 255] width 29 height 33
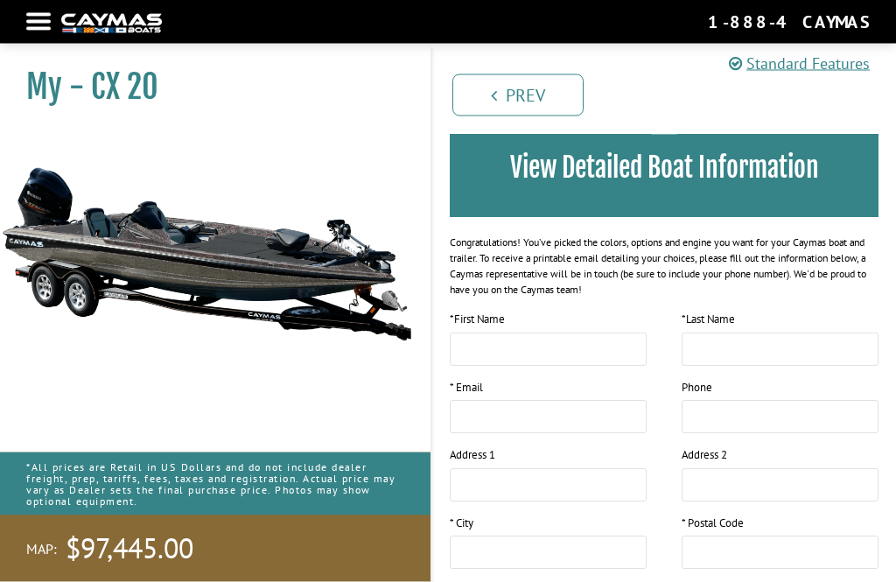
scroll to position [159, 0]
